Goal: Entertainment & Leisure: Consume media (video, audio)

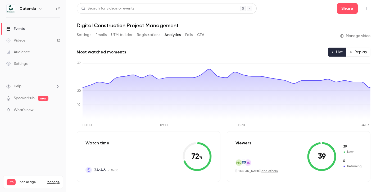
click at [30, 29] on link "Events" at bounding box center [33, 29] width 66 height 12
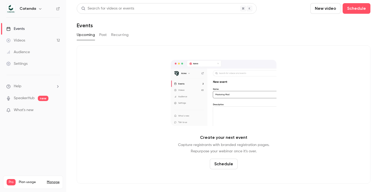
click at [27, 40] on link "Videos 12" at bounding box center [33, 41] width 66 height 12
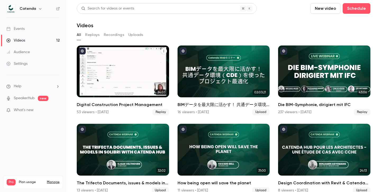
click at [117, 104] on h2 "Digital Construction Project Management" at bounding box center [123, 105] width 92 height 6
